Goal: Obtain resource: Download file/media

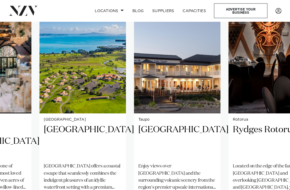
scroll to position [355, 0]
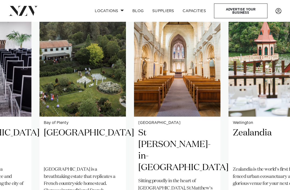
click at [153, 131] on h2 "St [PERSON_NAME]-in-[GEOGRAPHIC_DATA]" at bounding box center [177, 150] width 78 height 46
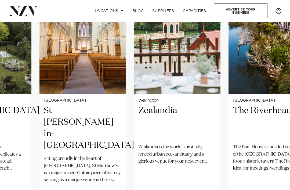
scroll to position [377, 0]
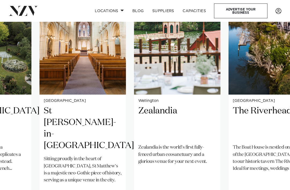
click at [163, 111] on h2 "Zealandia" at bounding box center [177, 122] width 78 height 35
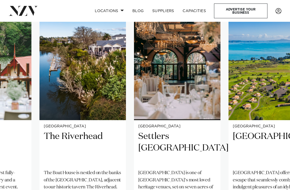
scroll to position [351, 0]
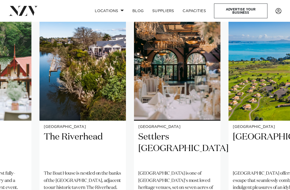
click at [159, 140] on h2 "Settlers [GEOGRAPHIC_DATA]" at bounding box center [177, 148] width 78 height 35
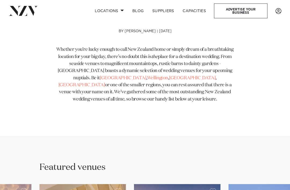
scroll to position [170, 0]
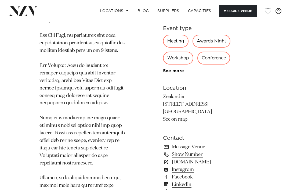
scroll to position [575, 0]
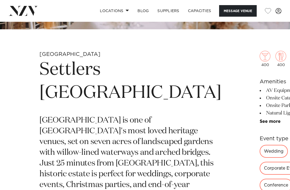
scroll to position [145, 0]
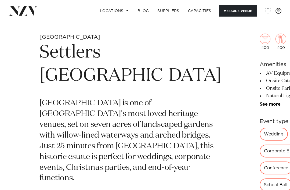
click at [259, 132] on div "Wedding" at bounding box center [273, 134] width 28 height 13
click at [259, 133] on div "Wedding" at bounding box center [273, 134] width 28 height 13
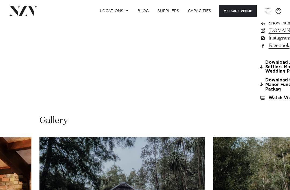
scroll to position [435, 0]
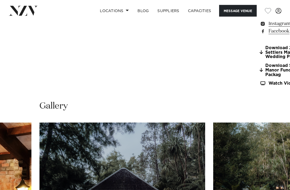
click at [259, 59] on link "Download 2025 Settlers Manor Wedding Pa" at bounding box center [283, 52] width 49 height 13
